Goal: Task Accomplishment & Management: Use online tool/utility

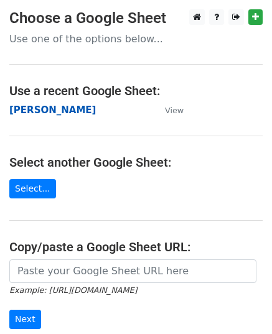
click at [37, 113] on strong "[PERSON_NAME]" at bounding box center [52, 110] width 86 height 11
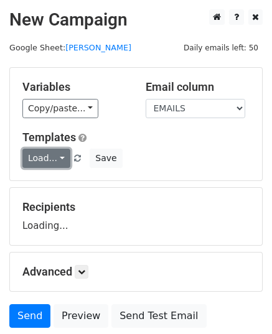
click at [55, 159] on link "Load..." at bounding box center [46, 158] width 48 height 19
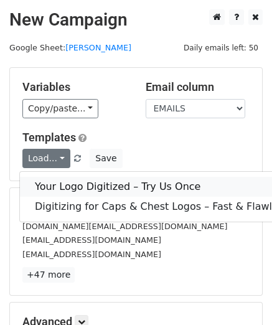
click at [76, 177] on link "Your Logo Digitized – Try Us Once" at bounding box center [190, 187] width 340 height 20
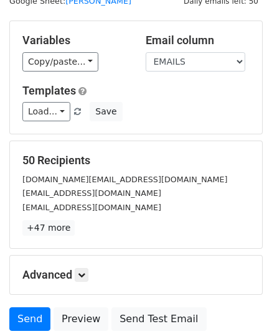
scroll to position [147, 0]
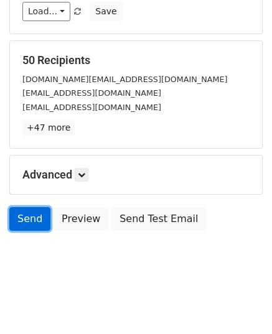
click at [41, 220] on link "Send" at bounding box center [29, 219] width 41 height 24
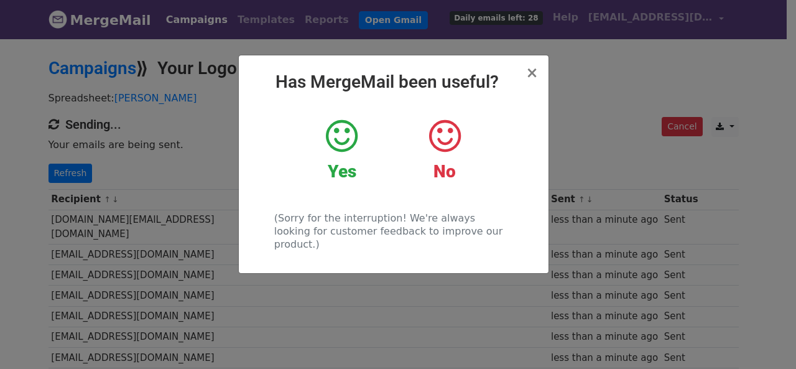
drag, startPoint x: 218, startPoint y: 167, endPoint x: 210, endPoint y: 167, distance: 8.1
click at [217, 167] on div "× Has MergeMail been useful? Yes No (Sorry for the interruption! We're always l…" at bounding box center [398, 203] width 796 height 332
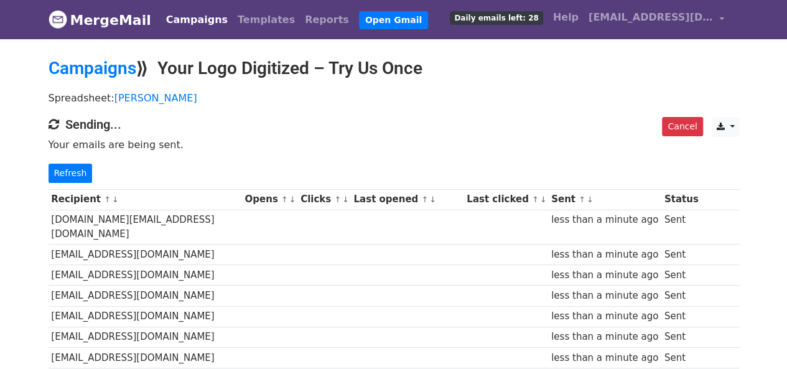
click at [88, 175] on p "Refresh" at bounding box center [394, 173] width 691 height 19
click at [77, 175] on link "Refresh" at bounding box center [71, 173] width 44 height 19
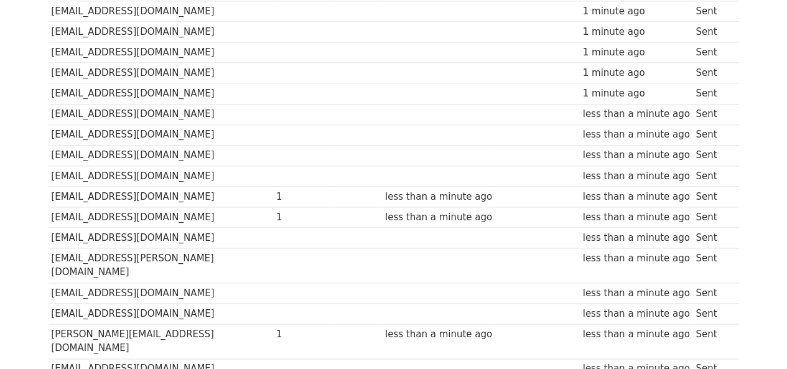
scroll to position [871, 0]
